Goal: Task Accomplishment & Management: Use online tool/utility

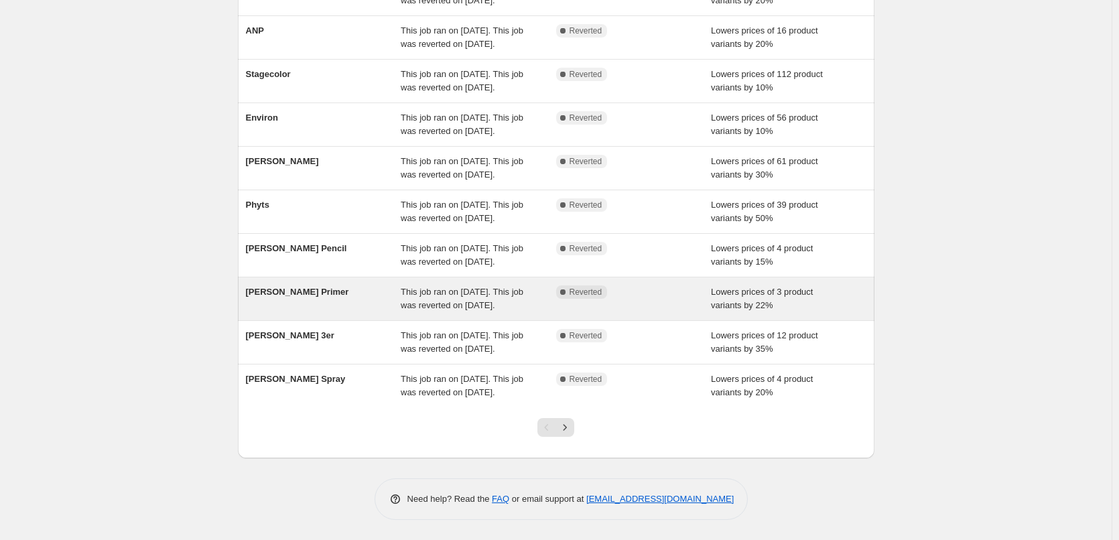
scroll to position [284, 0]
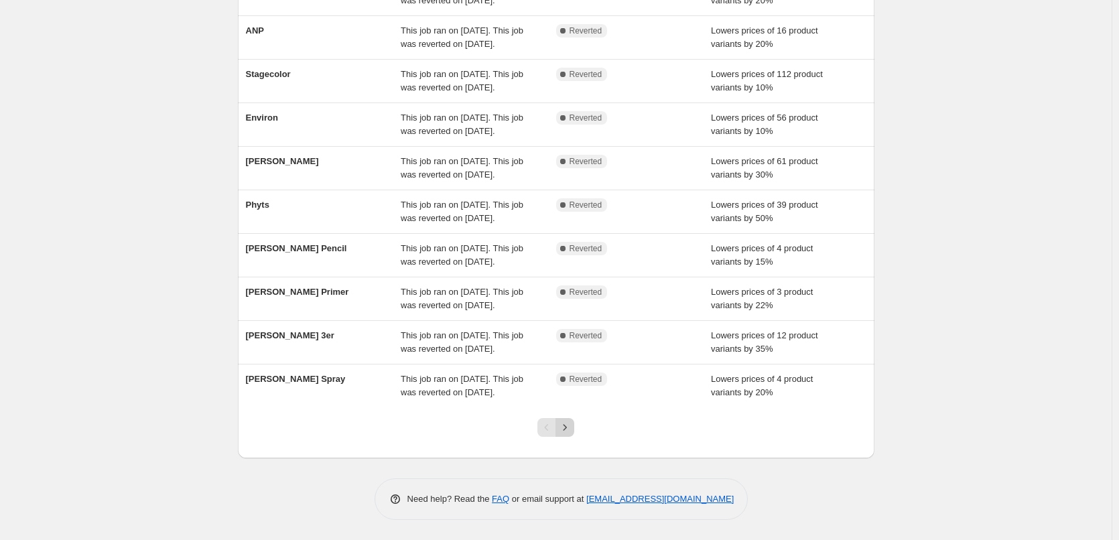
click at [570, 428] on icon "Next" at bounding box center [564, 427] width 13 height 13
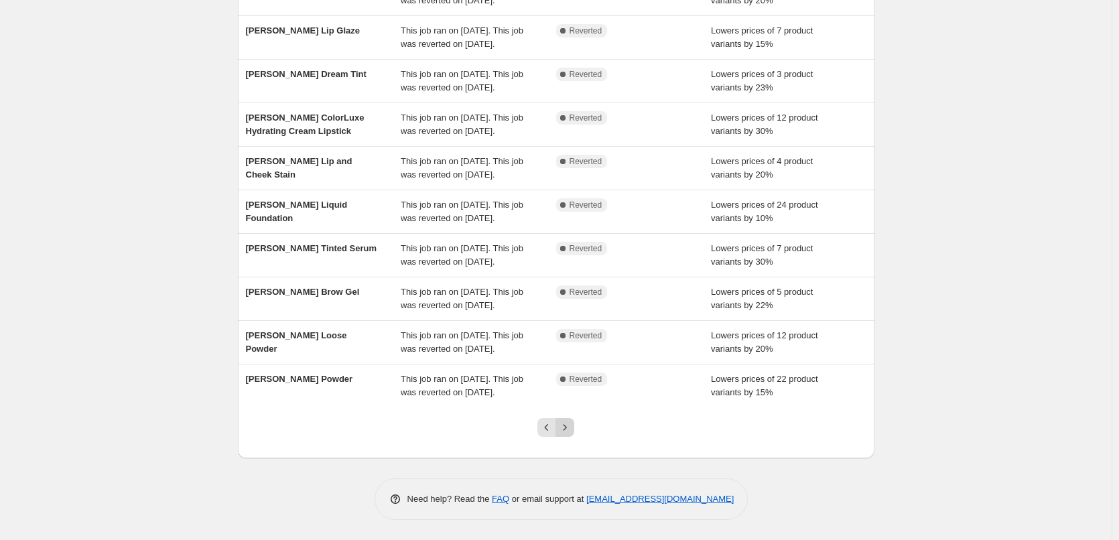
click at [571, 422] on icon "Next" at bounding box center [564, 427] width 13 height 13
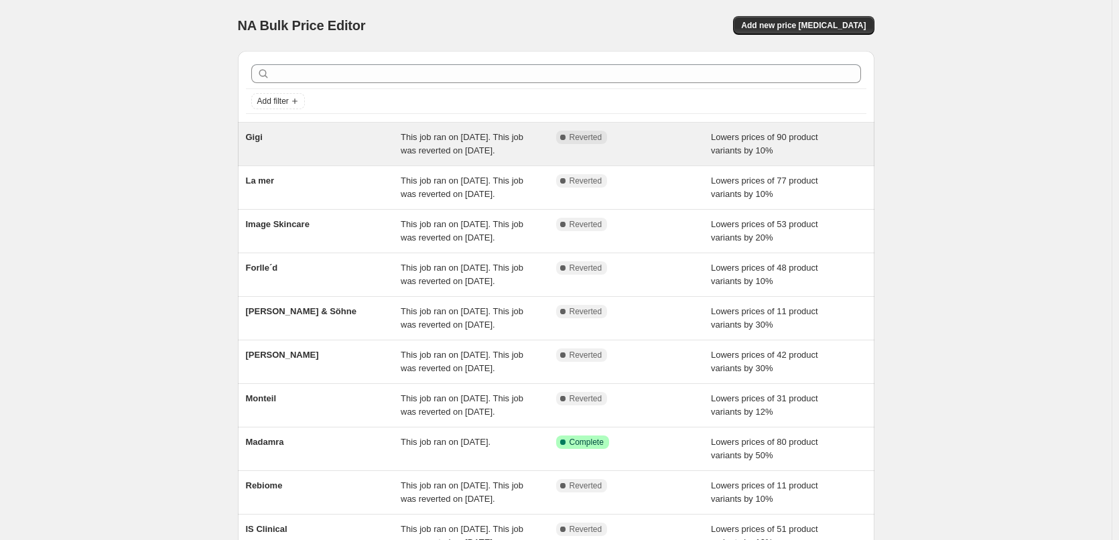
click at [261, 135] on span "Gigi" at bounding box center [254, 137] width 17 height 10
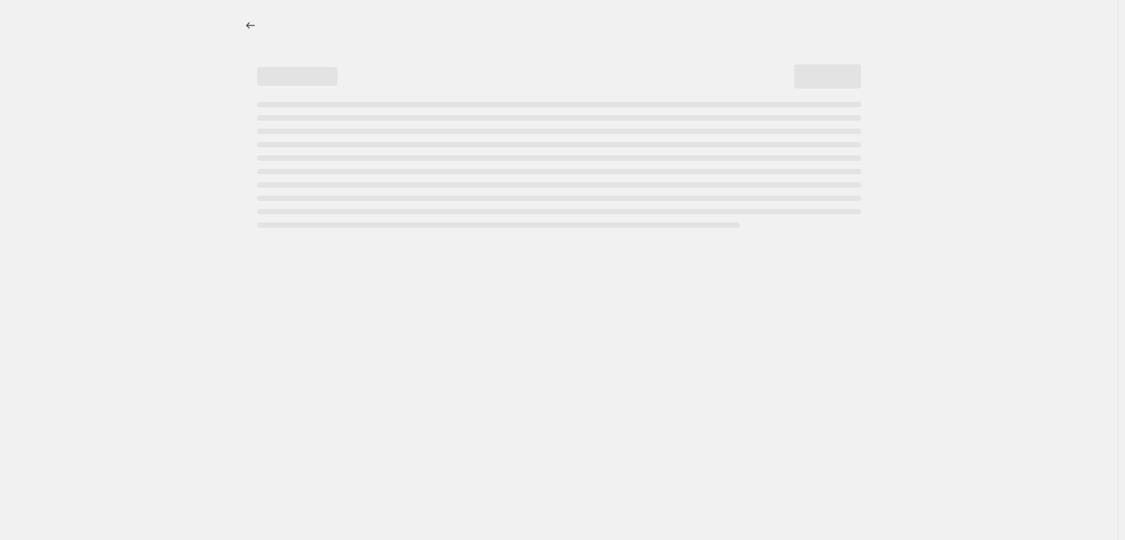
select select "percentage"
select select "vendor"
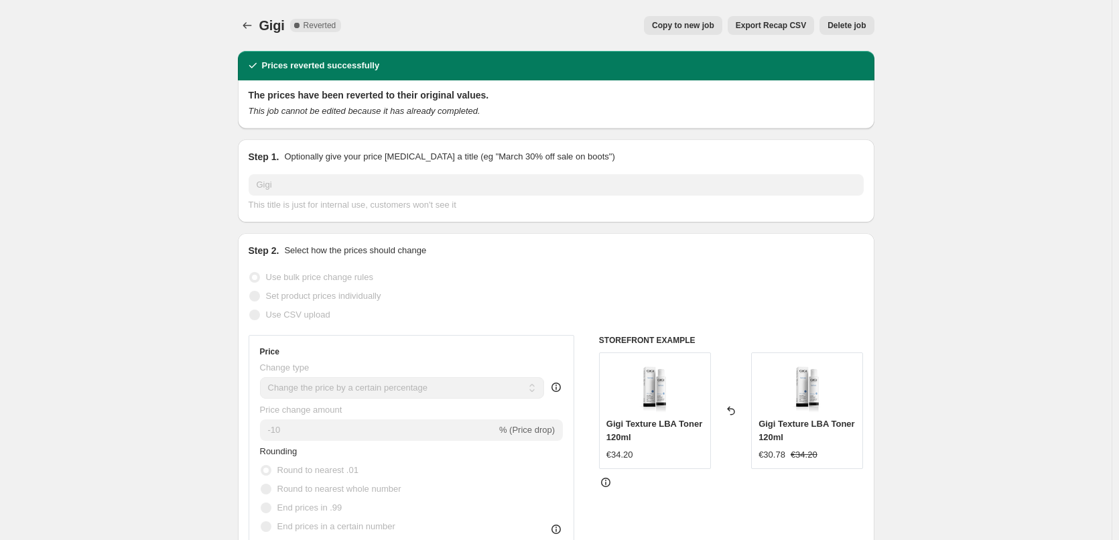
click at [701, 33] on button "Copy to new job" at bounding box center [683, 25] width 78 height 19
select select "percentage"
select select "vendor"
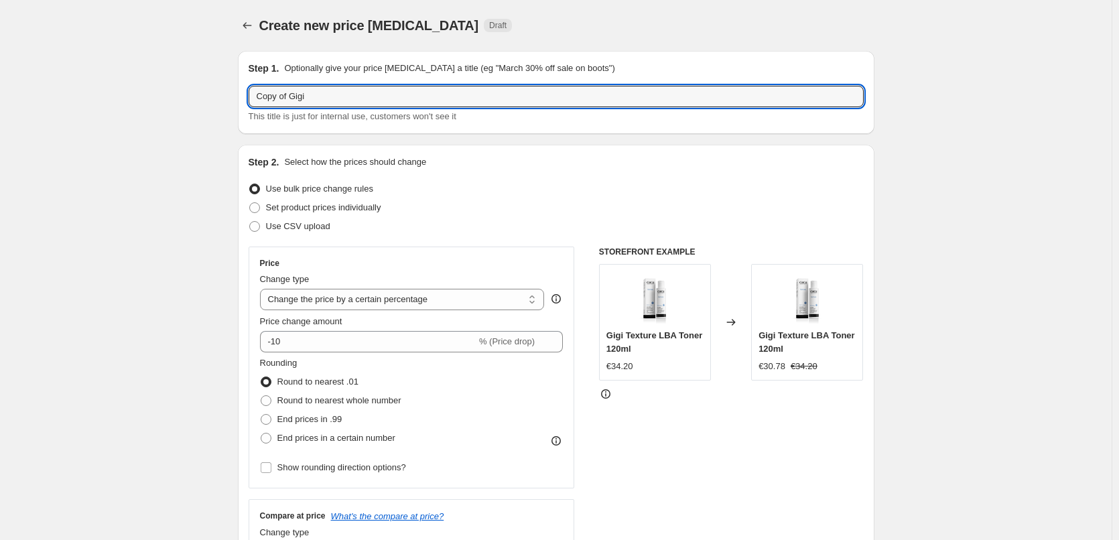
drag, startPoint x: 293, startPoint y: 100, endPoint x: 218, endPoint y: 100, distance: 75.0
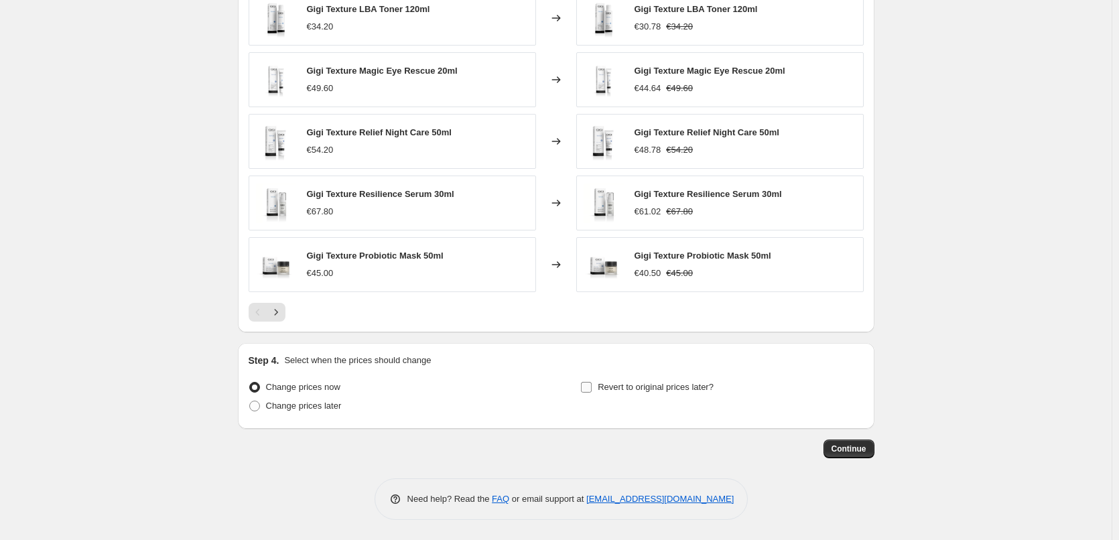
type input "Gigi"
click at [688, 382] on span "Revert to original prices later?" at bounding box center [655, 387] width 116 height 10
click at [591, 382] on input "Revert to original prices later?" at bounding box center [586, 387] width 11 height 11
checkbox input "true"
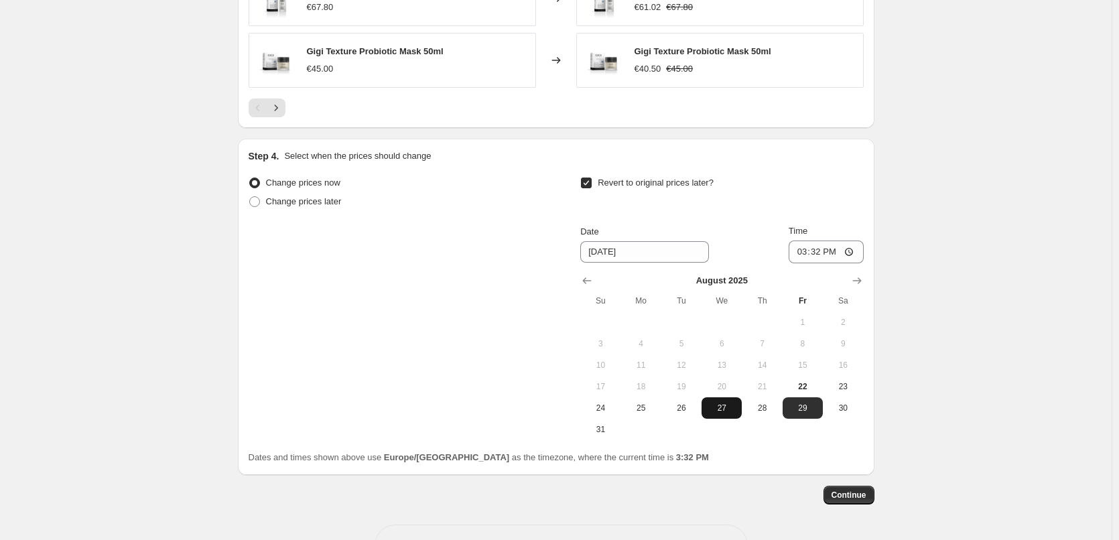
scroll to position [1201, 0]
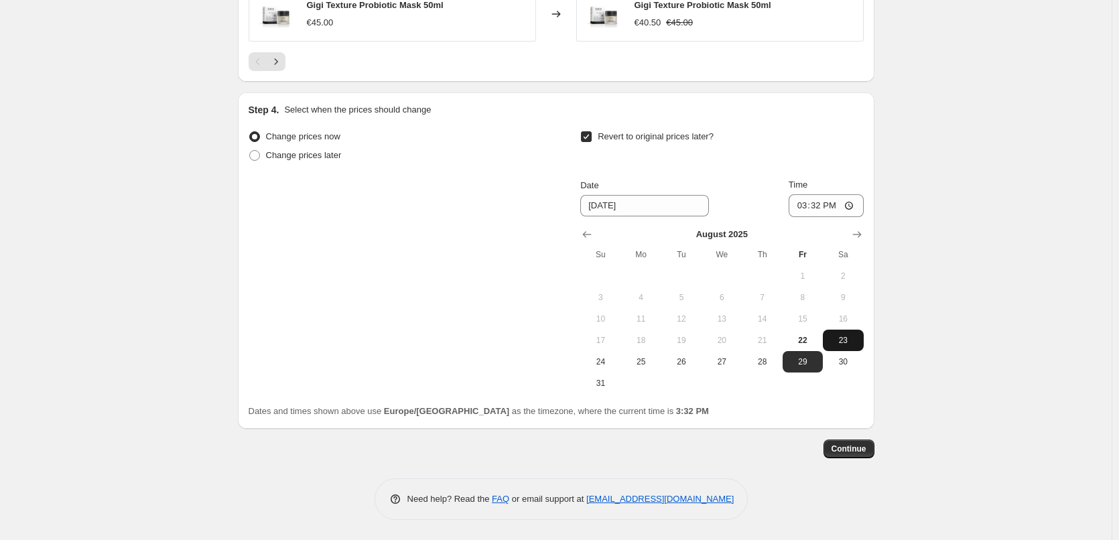
click at [832, 346] on button "23" at bounding box center [843, 340] width 40 height 21
type input "8/23/2025"
click at [808, 205] on input "15:32" at bounding box center [825, 205] width 75 height 23
type input "03:00"
click at [656, 354] on button "25" at bounding box center [641, 361] width 40 height 21
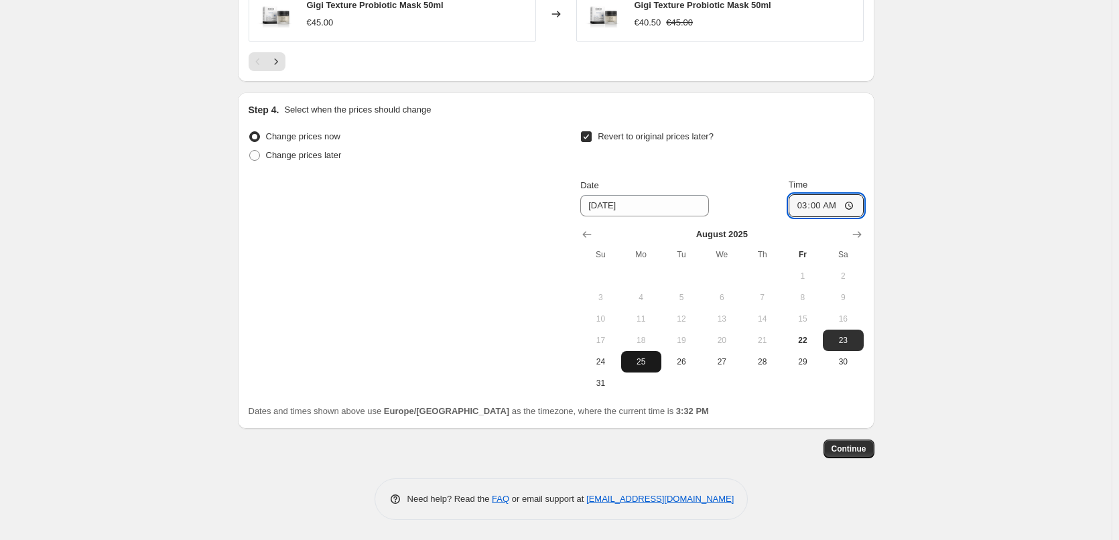
type input "8/25/2025"
click at [850, 453] on span "Continue" at bounding box center [848, 448] width 35 height 11
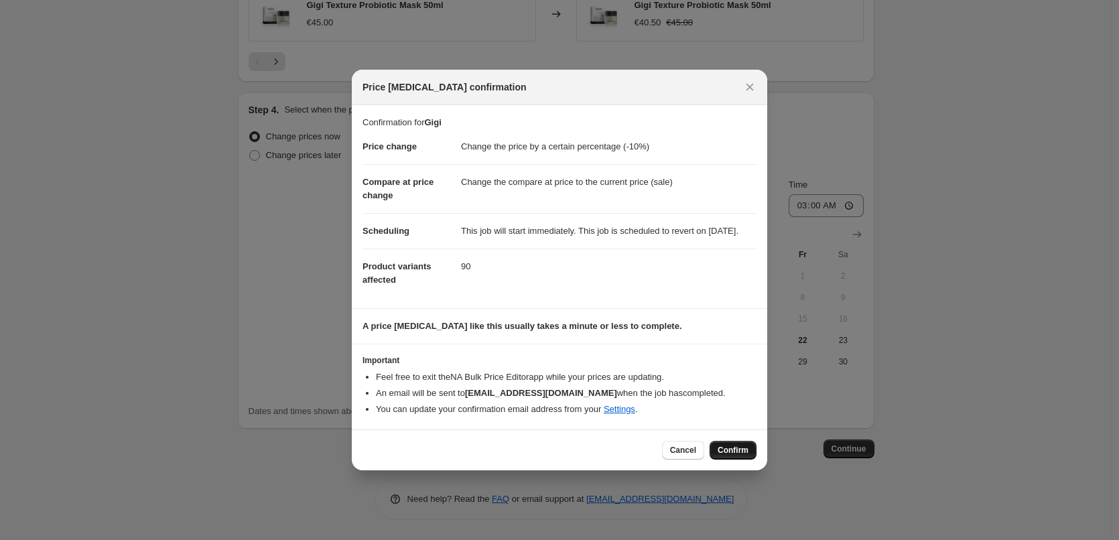
click at [732, 455] on span "Confirm" at bounding box center [732, 450] width 31 height 11
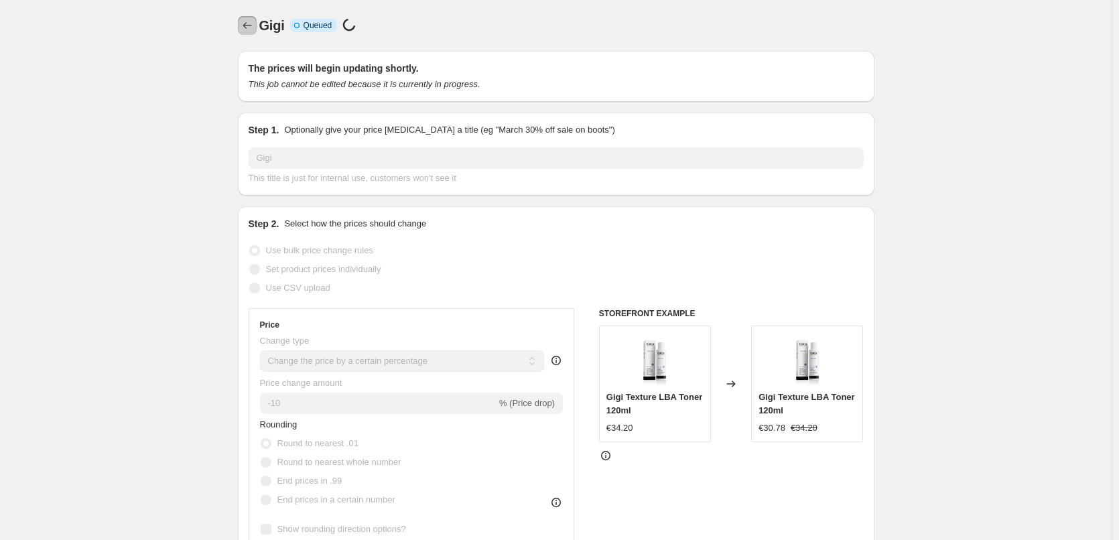
click at [254, 19] on icon "Price change jobs" at bounding box center [246, 25] width 13 height 13
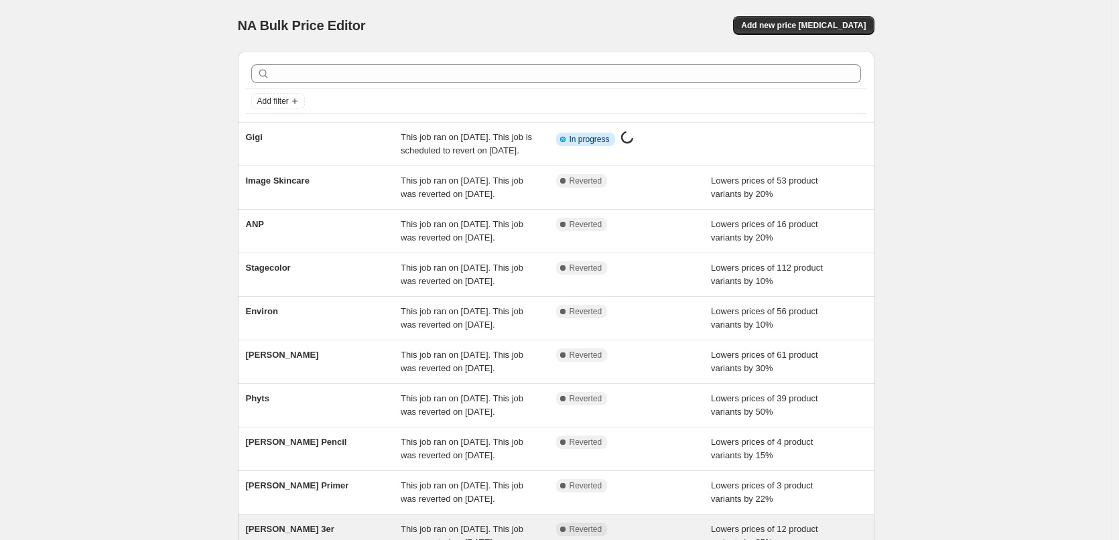
scroll to position [284, 0]
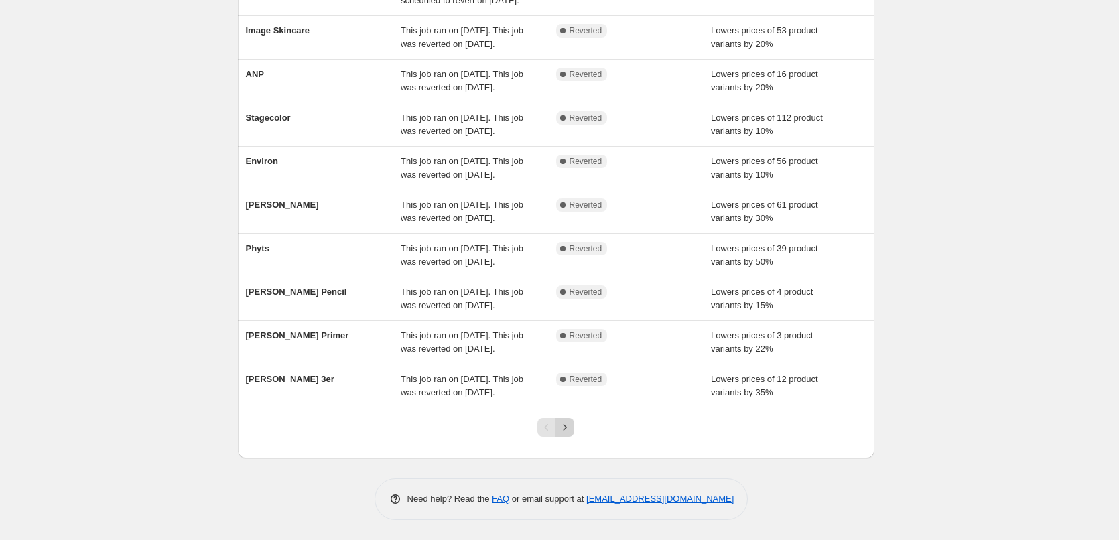
click at [565, 433] on icon "Next" at bounding box center [564, 427] width 13 height 13
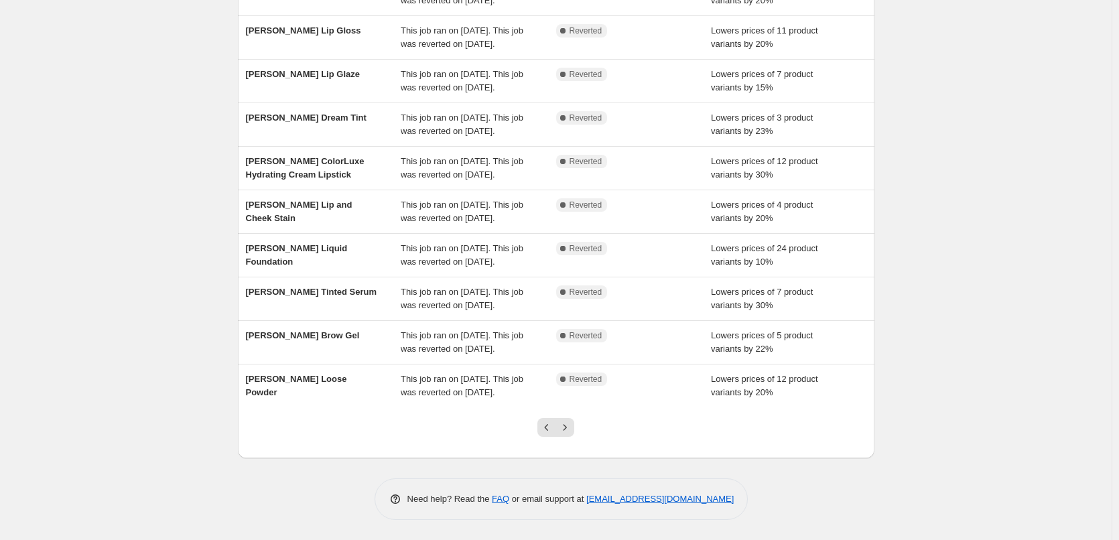
click at [567, 431] on icon "Next" at bounding box center [564, 427] width 13 height 13
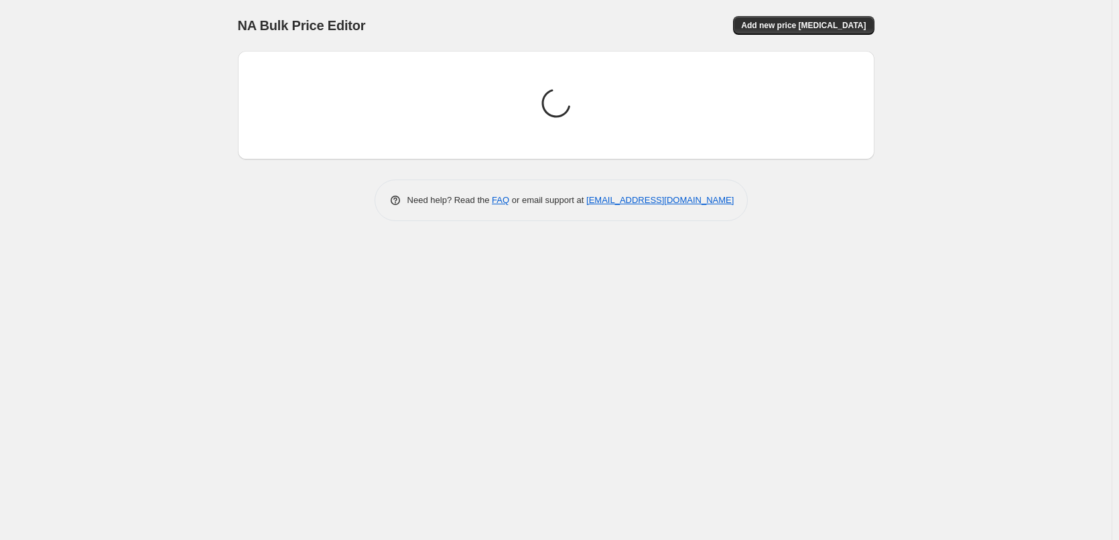
scroll to position [0, 0]
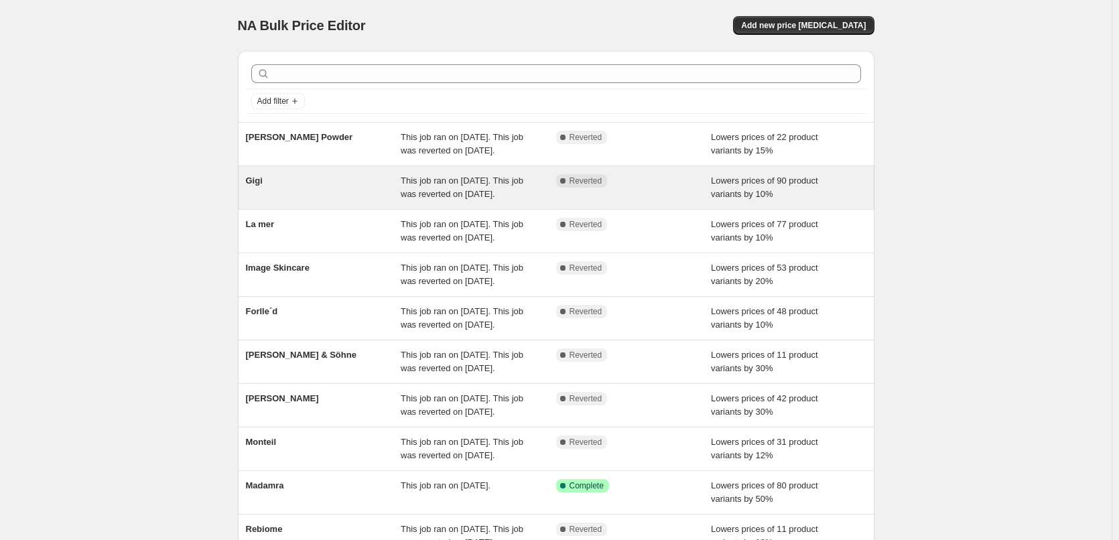
click at [301, 201] on div "Gigi" at bounding box center [323, 187] width 155 height 27
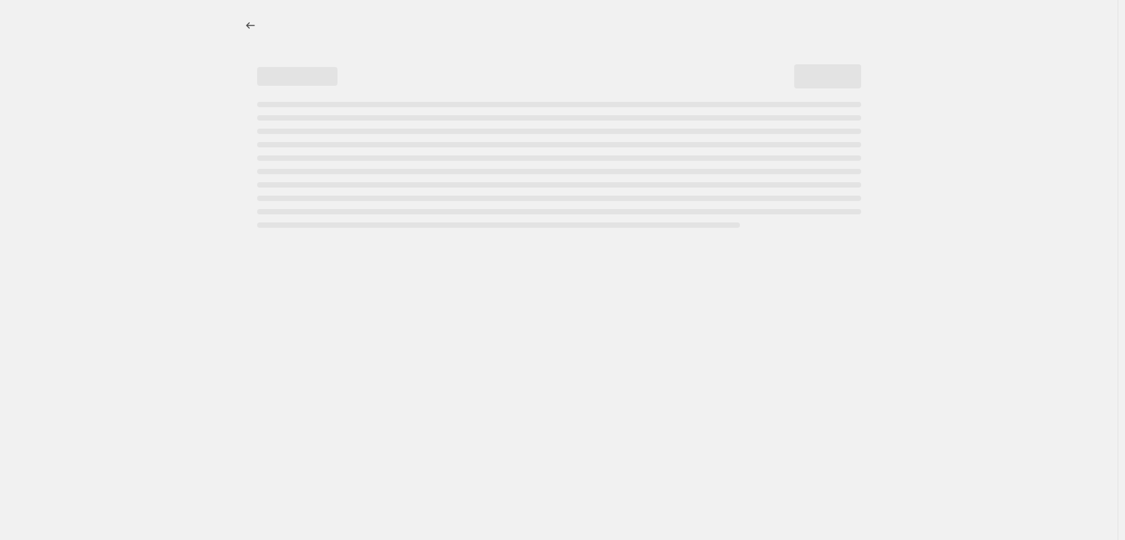
select select "percentage"
select select "vendor"
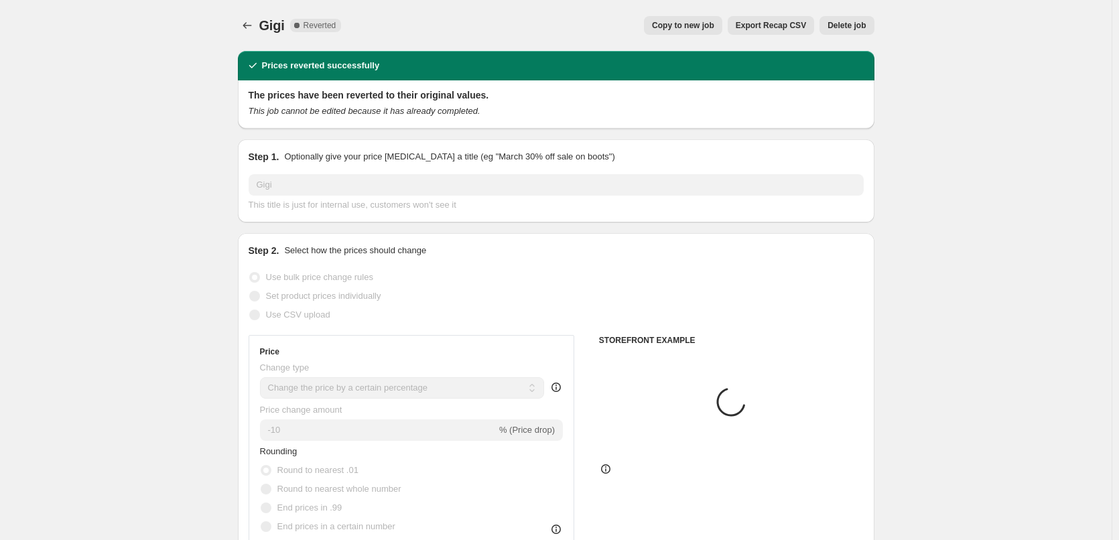
click at [856, 24] on span "Delete job" at bounding box center [846, 25] width 38 height 11
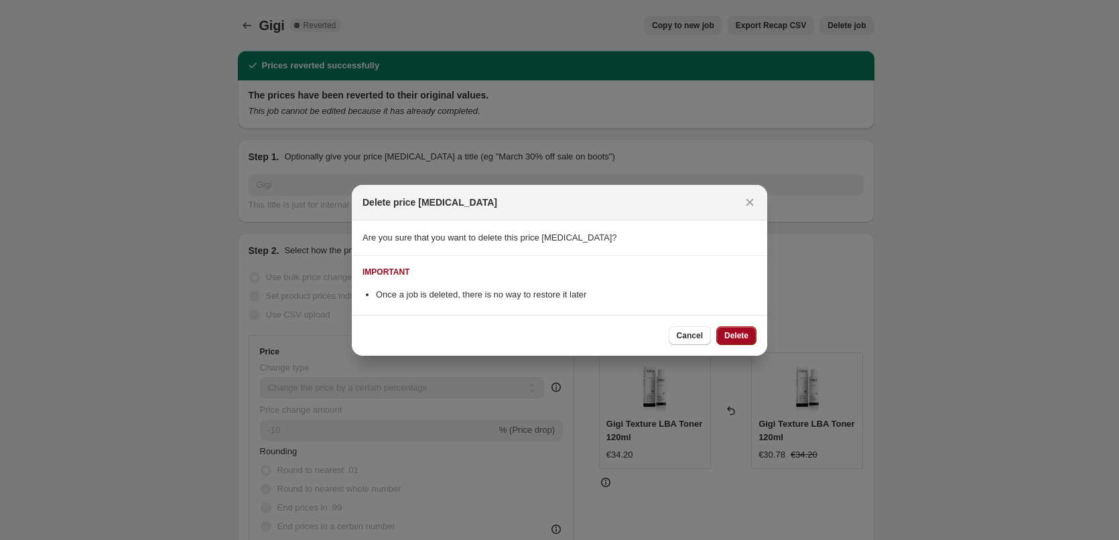
click at [740, 333] on span "Delete" at bounding box center [736, 335] width 24 height 11
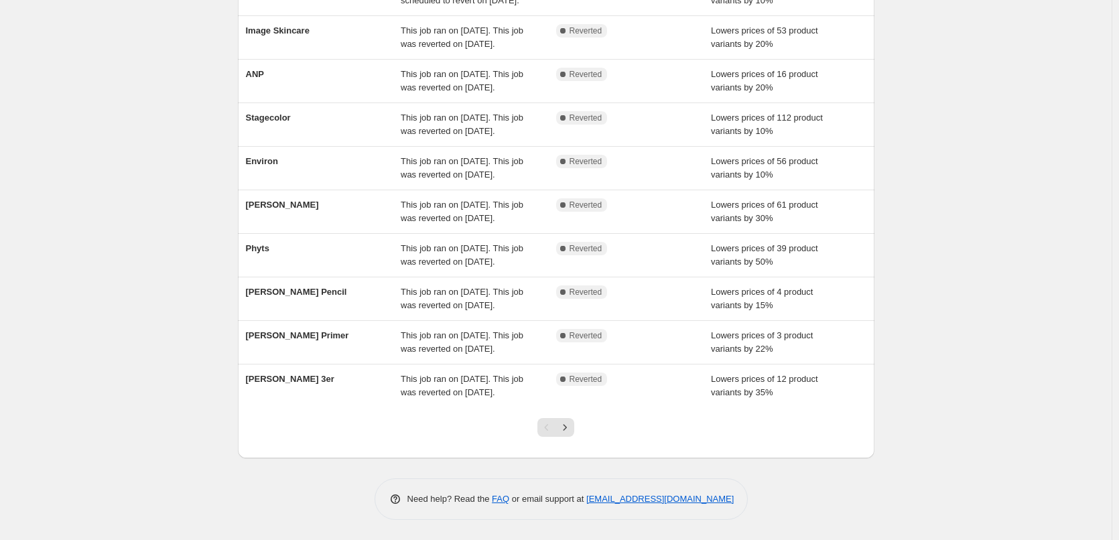
scroll to position [284, 0]
click at [569, 414] on div at bounding box center [555, 432] width 54 height 51
click at [571, 425] on icon "Next" at bounding box center [564, 427] width 13 height 13
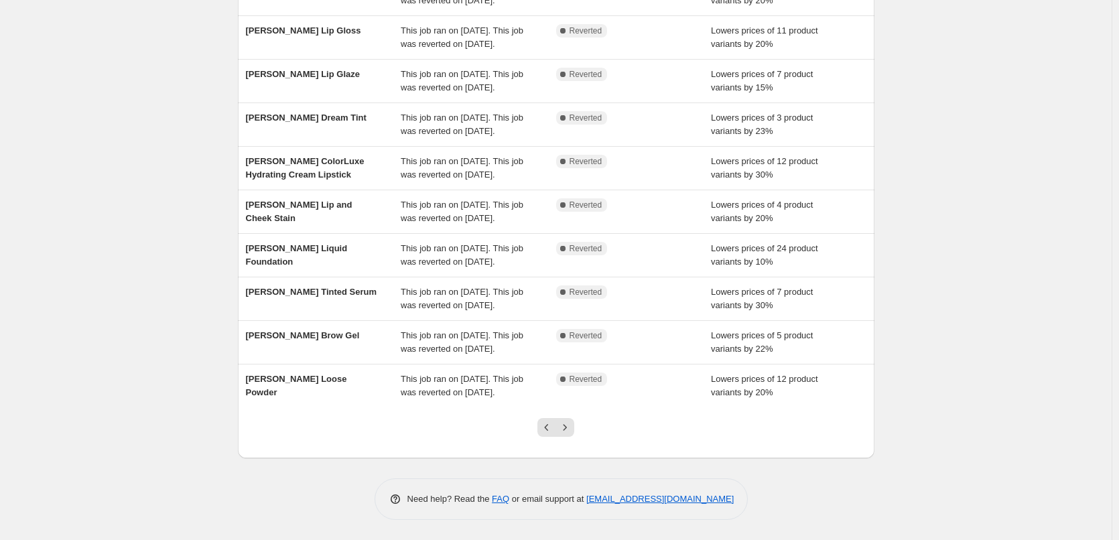
click at [571, 425] on icon "Next" at bounding box center [564, 427] width 13 height 13
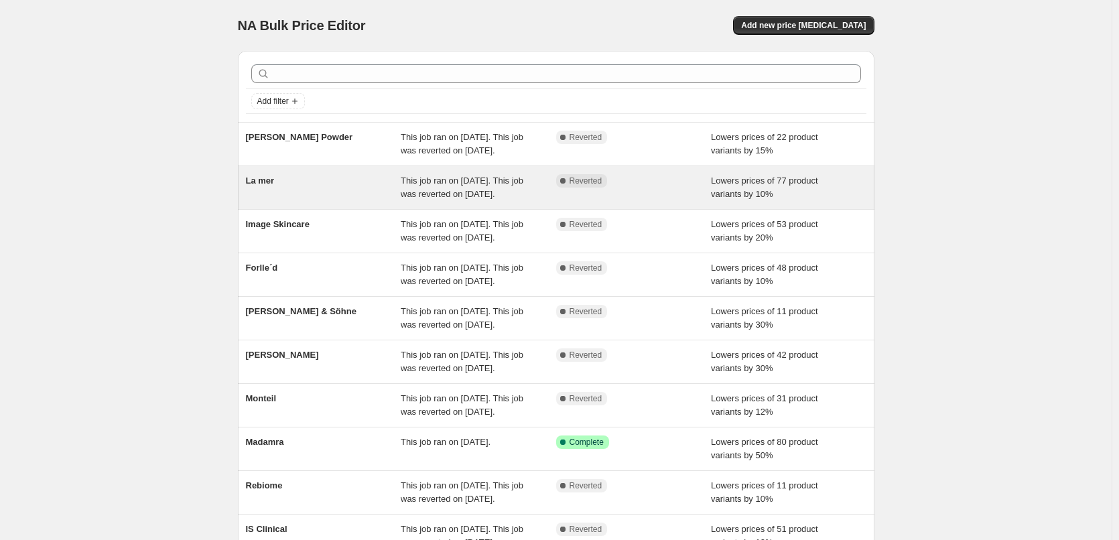
click at [283, 201] on div "La mer" at bounding box center [323, 187] width 155 height 27
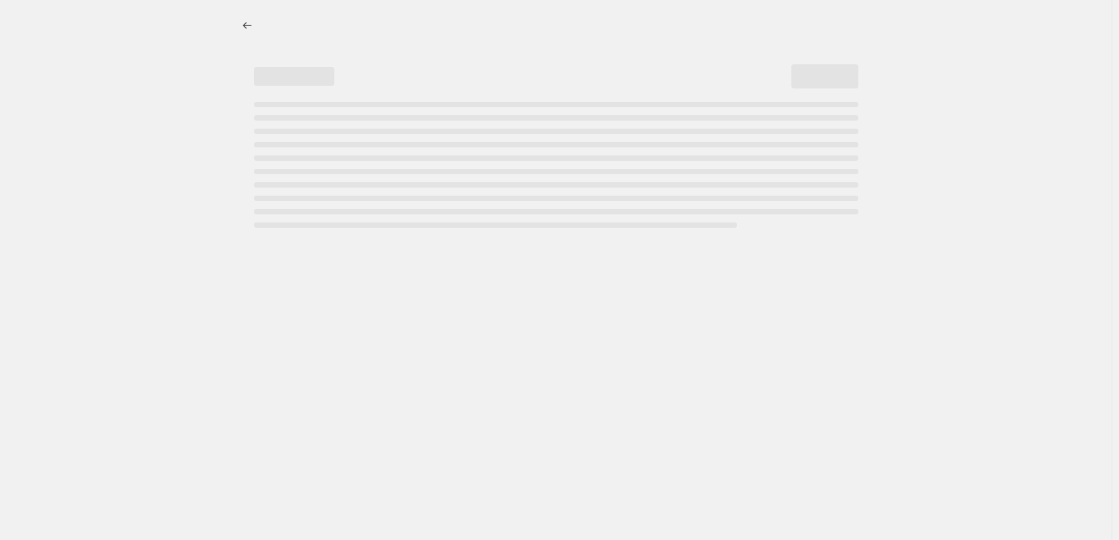
select select "percentage"
select select "vendor"
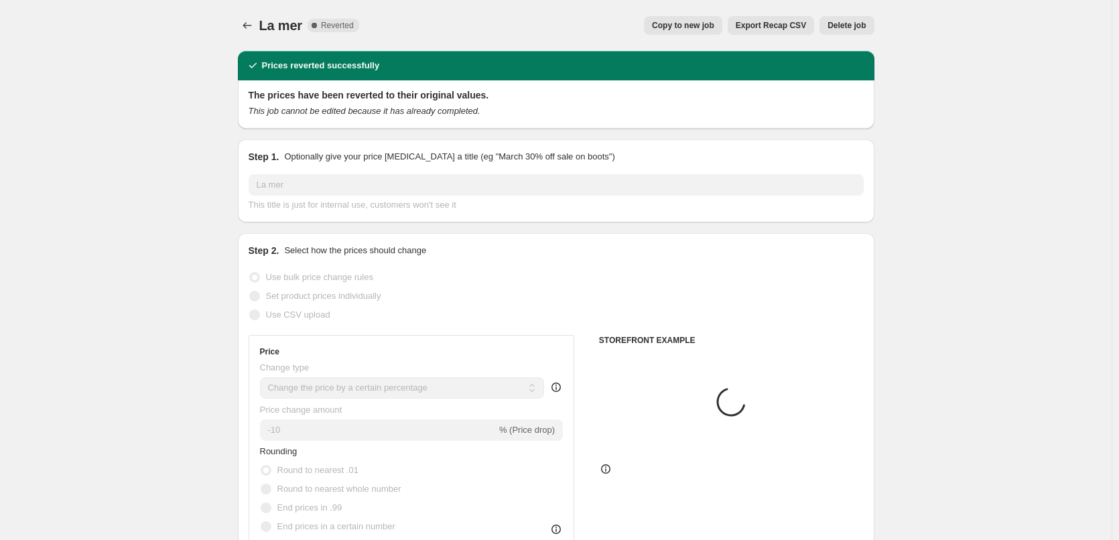
click at [707, 23] on span "Copy to new job" at bounding box center [683, 25] width 62 height 11
select select "percentage"
select select "vendor"
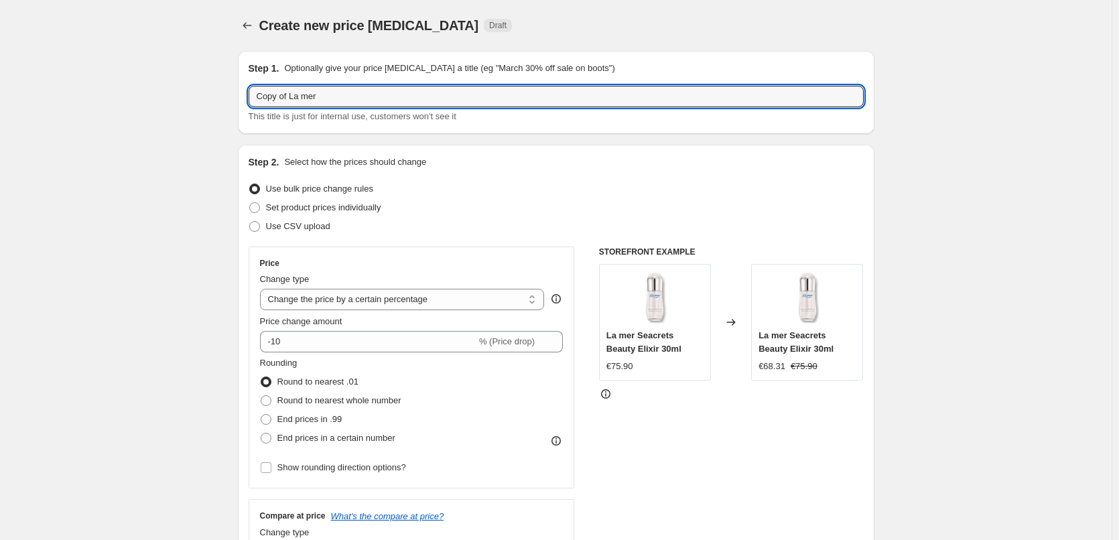
drag, startPoint x: 291, startPoint y: 95, endPoint x: 132, endPoint y: 98, distance: 159.4
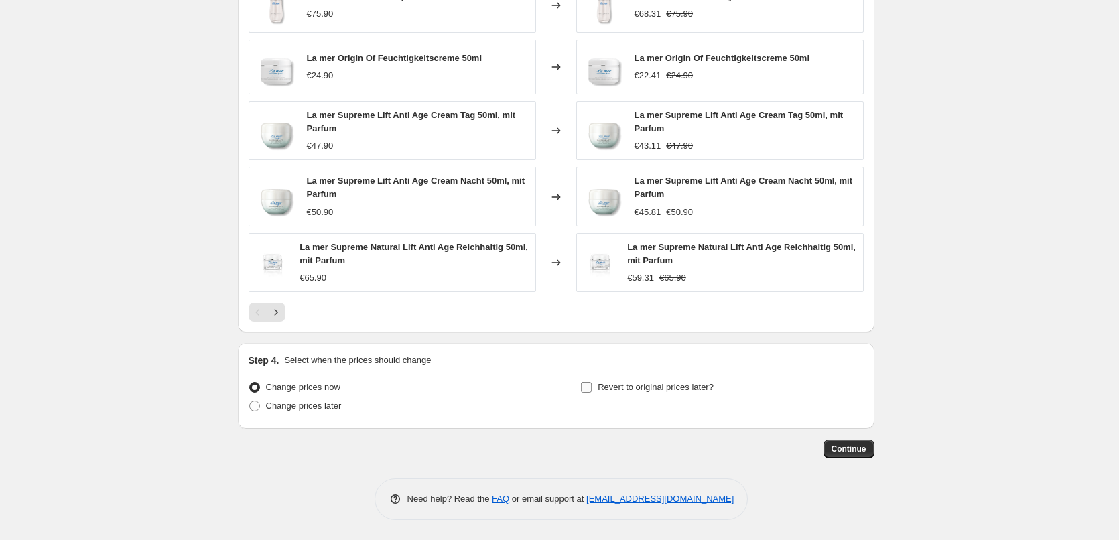
type input "La mer"
click at [679, 384] on span "Revert to original prices later?" at bounding box center [655, 387] width 116 height 10
click at [591, 384] on input "Revert to original prices later?" at bounding box center [586, 387] width 11 height 11
checkbox input "true"
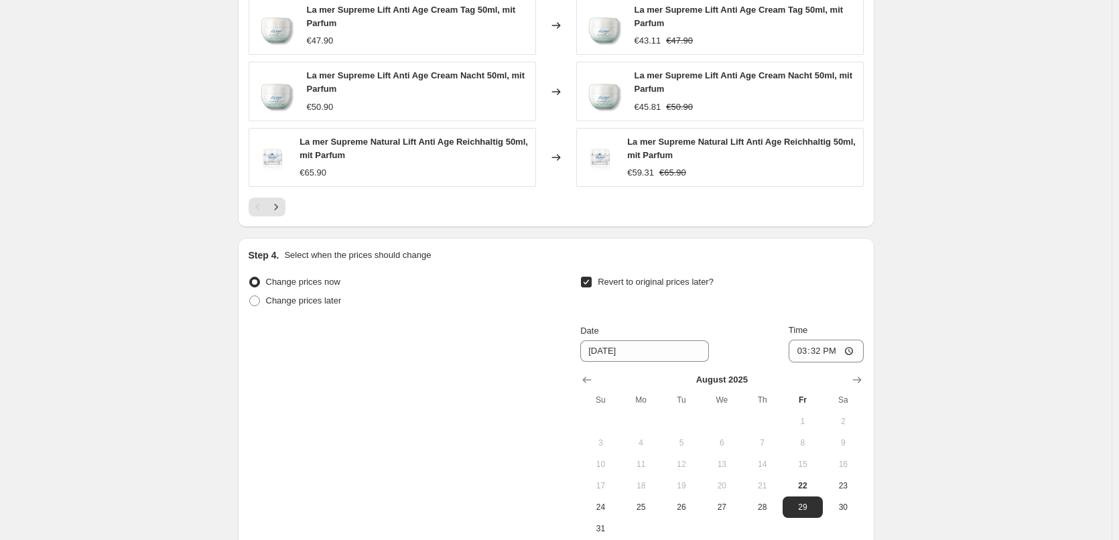
scroll to position [1214, 0]
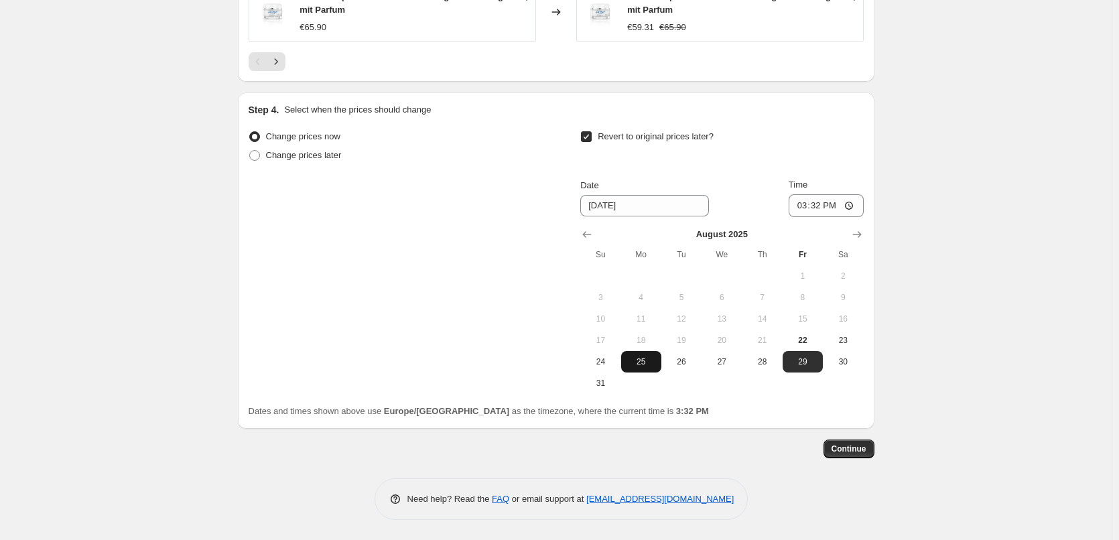
click at [638, 363] on span "25" at bounding box center [640, 361] width 29 height 11
type input "8/25/2025"
click at [806, 202] on input "15:32" at bounding box center [825, 205] width 75 height 23
type input "03:00"
click at [852, 443] on button "Continue" at bounding box center [848, 448] width 51 height 19
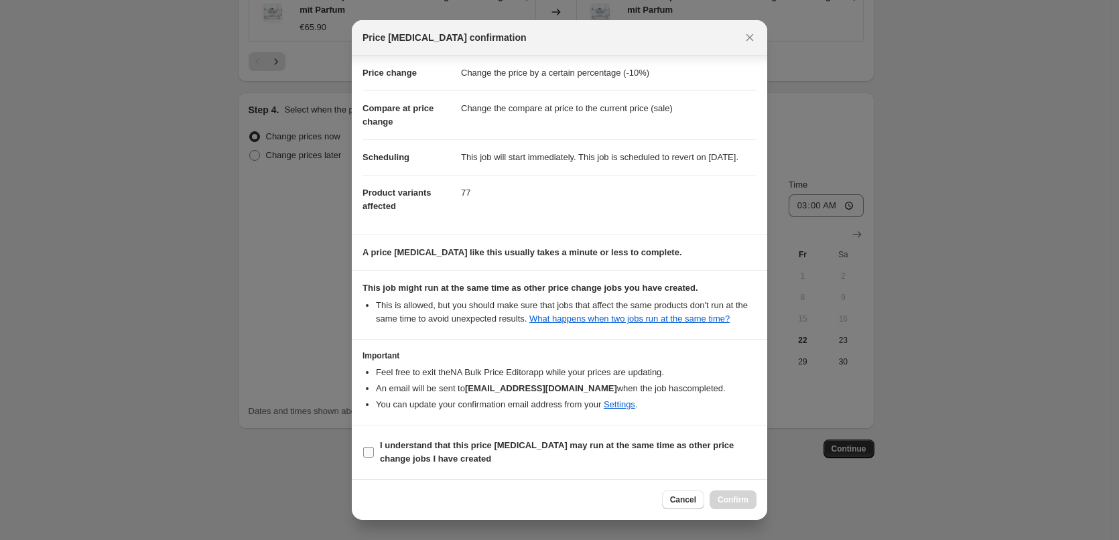
scroll to position [38, 0]
click at [468, 445] on b "I understand that this price change job may run at the same time as other price…" at bounding box center [557, 451] width 354 height 23
click at [374, 447] on input "I understand that this price change job may run at the same time as other price…" at bounding box center [368, 452] width 11 height 11
checkbox input "true"
click at [735, 488] on div "Cancel Confirm" at bounding box center [559, 499] width 415 height 41
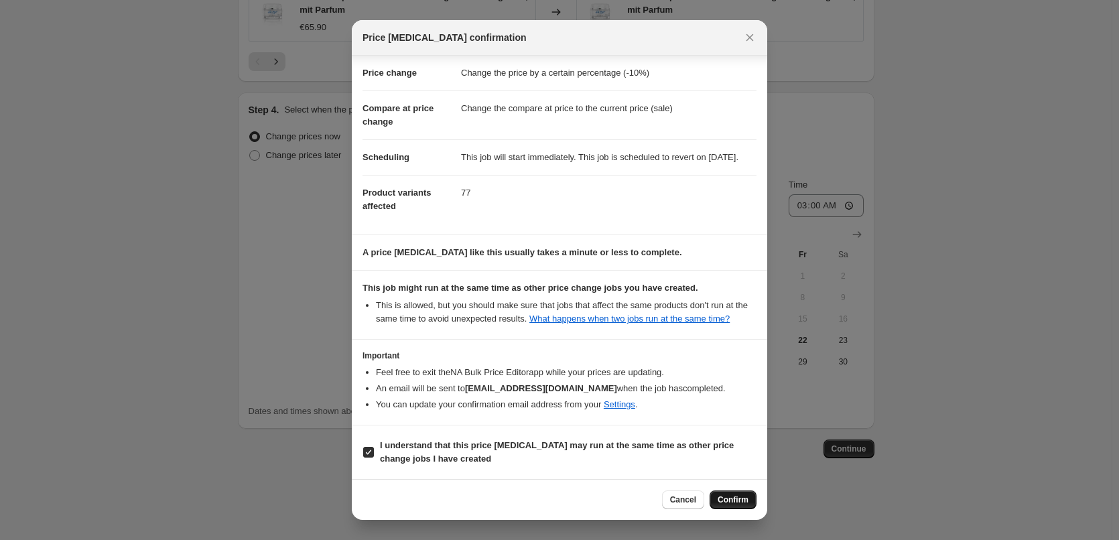
click at [740, 508] on button "Confirm" at bounding box center [732, 499] width 47 height 19
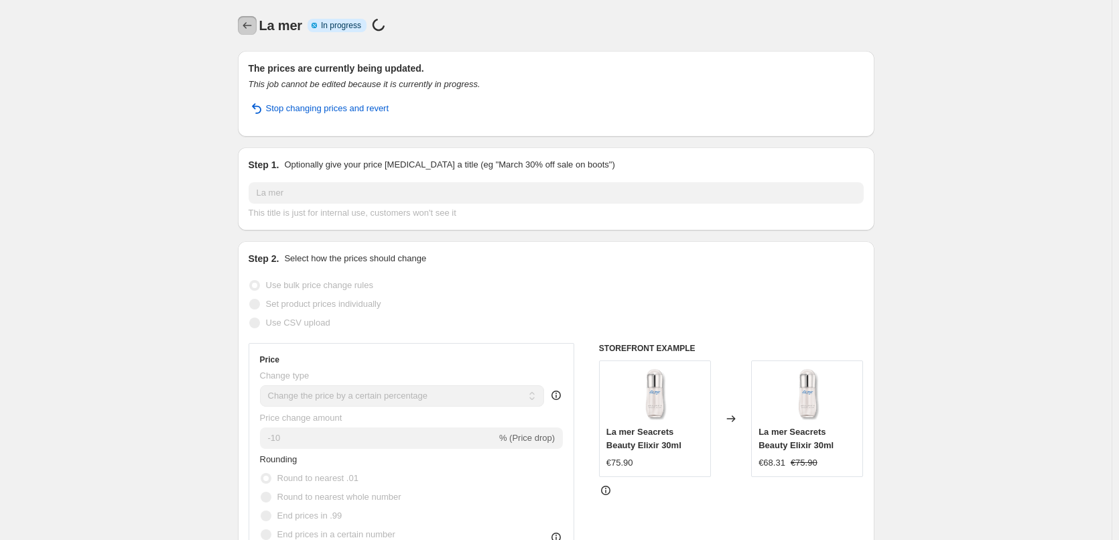
click at [248, 21] on icon "Price change jobs" at bounding box center [246, 25] width 13 height 13
